Goal: Information Seeking & Learning: Learn about a topic

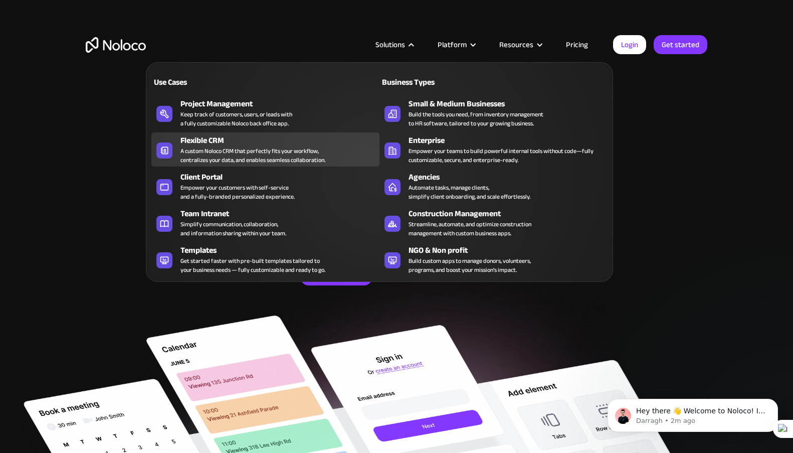
click at [231, 152] on div "A custom Noloco CRM that perfectly fits your workflow, centralizes your data, a…" at bounding box center [253, 155] width 145 height 18
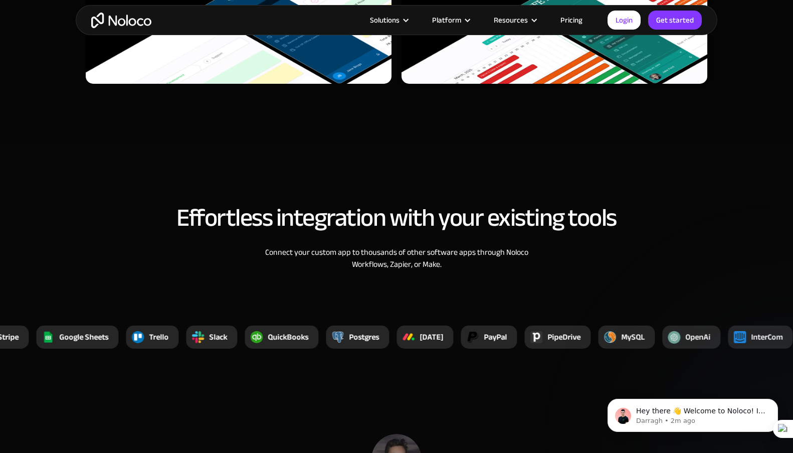
scroll to position [3348, 0]
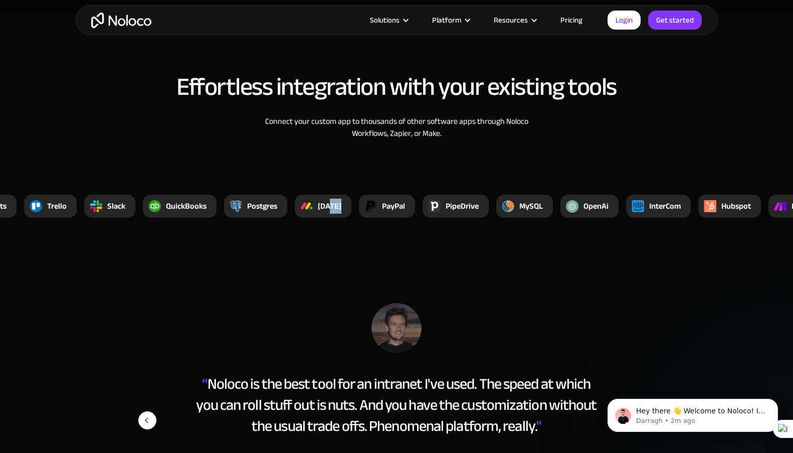
drag, startPoint x: 356, startPoint y: 209, endPoint x: 330, endPoint y: 208, distance: 26.1
click at [330, 208] on div "[DATE]" at bounding box center [323, 206] width 57 height 23
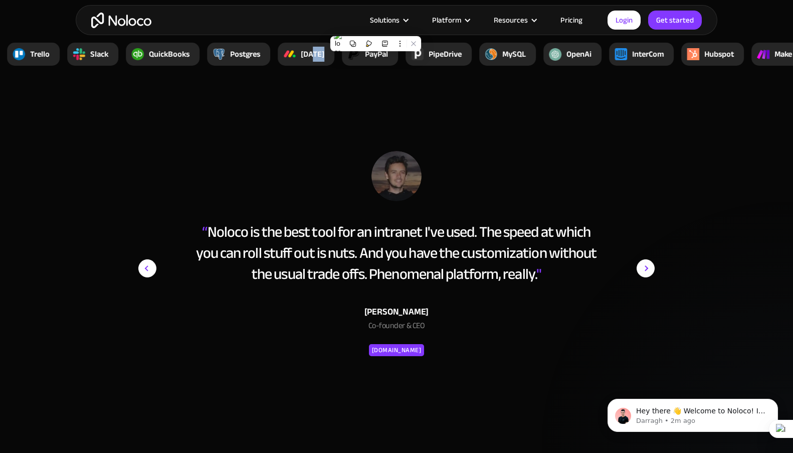
scroll to position [3523, 0]
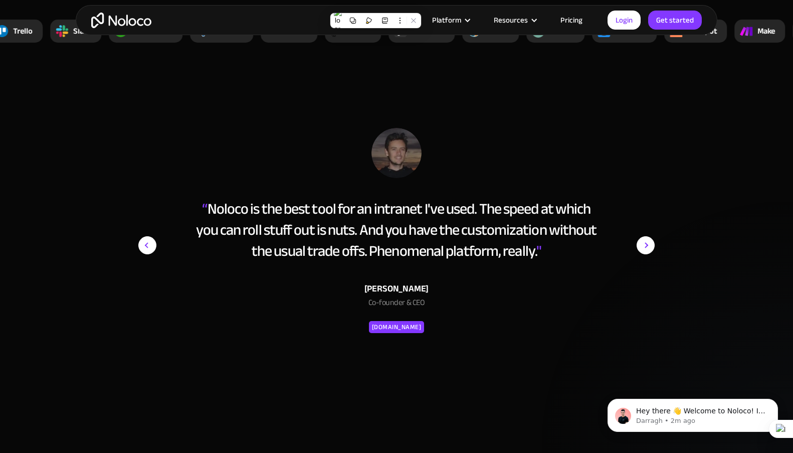
click at [330, 207] on div "“ Noloco is the best tool for an intranet I've used. The speed at which you can…" at bounding box center [397, 229] width 410 height 63
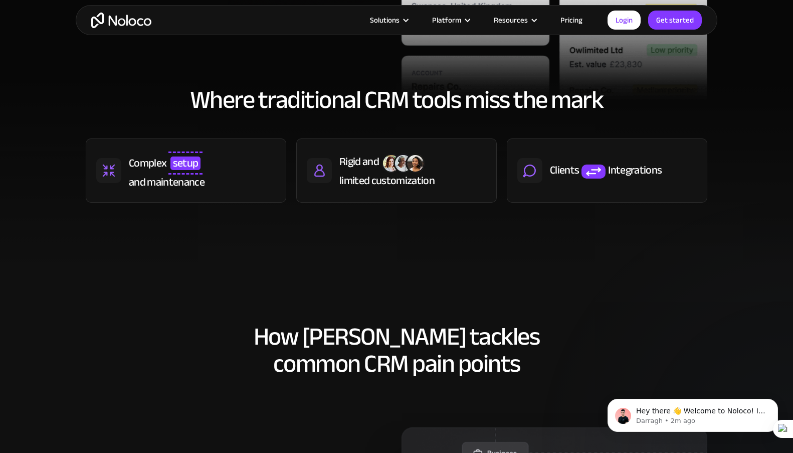
scroll to position [0, 0]
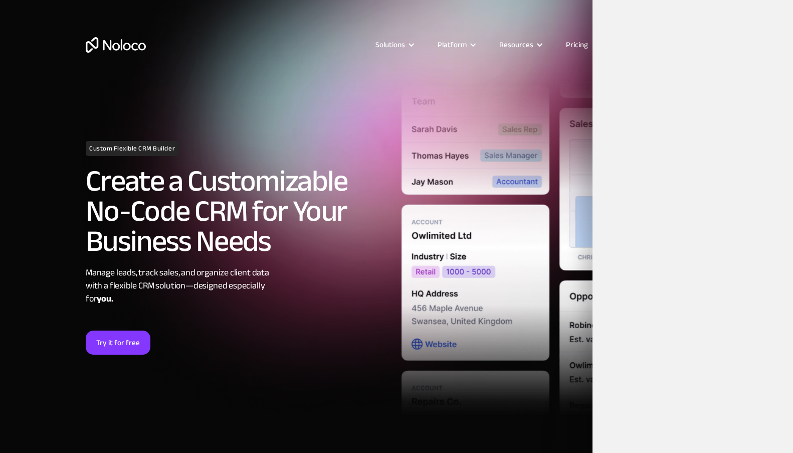
click at [365, 199] on h2 "Create a Customizable No-Code CRM for Your Business Needs" at bounding box center [239, 211] width 306 height 90
